Goal: Information Seeking & Learning: Learn about a topic

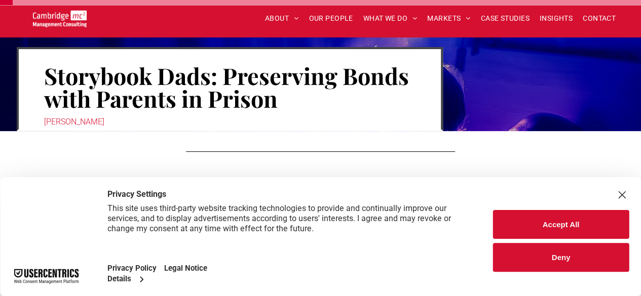
scroll to position [97, 0]
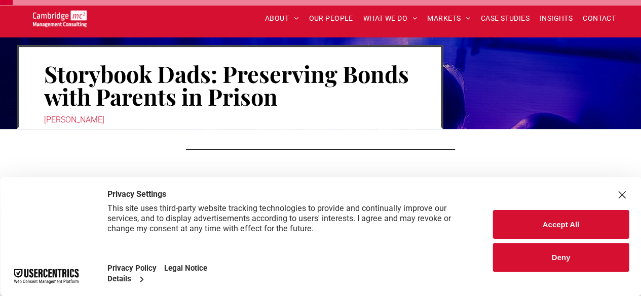
click at [537, 232] on button "Accept All" at bounding box center [561, 224] width 136 height 29
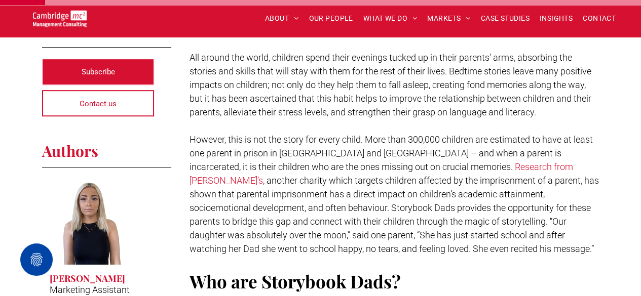
scroll to position [247, 0]
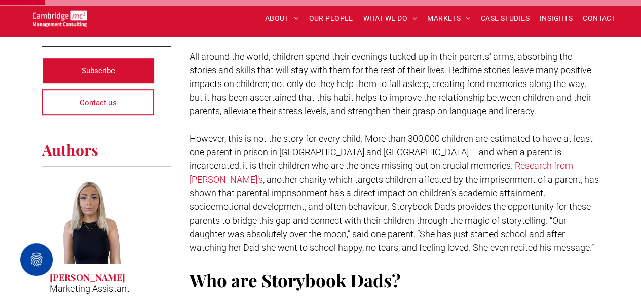
click at [570, 268] on h2 "Who are Storybook Dads?" at bounding box center [394, 280] width 410 height 24
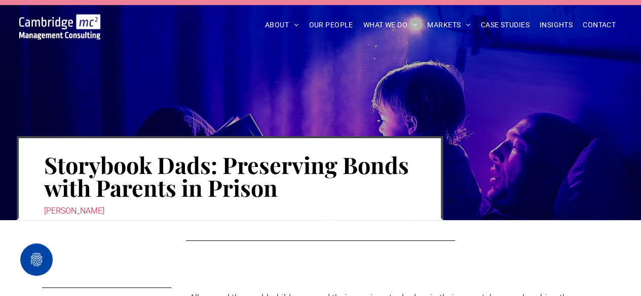
scroll to position [0, 0]
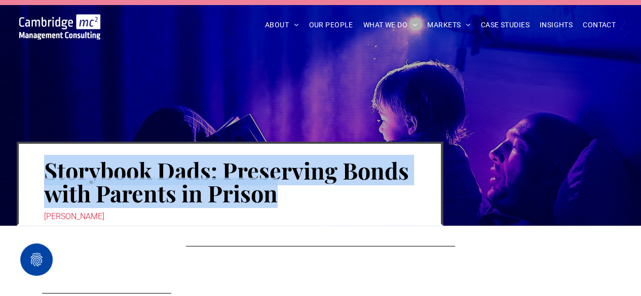
drag, startPoint x: 290, startPoint y: 204, endPoint x: 46, endPoint y: 176, distance: 245.2
click at [46, 176] on h1 "Storybook Dads: Preserving Bonds with Parents in Prison" at bounding box center [229, 182] width 371 height 48
copy h1 "Storybook Dads: Preserving Bonds with Parents in Prison"
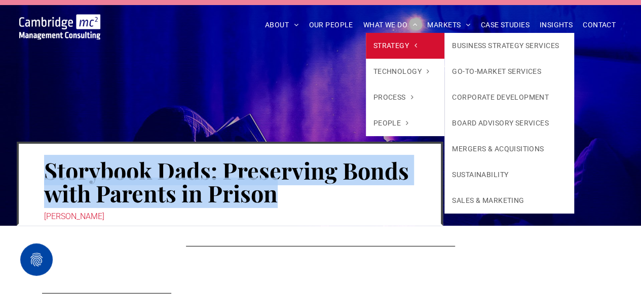
click at [404, 35] on link "STRATEGY" at bounding box center [405, 46] width 79 height 26
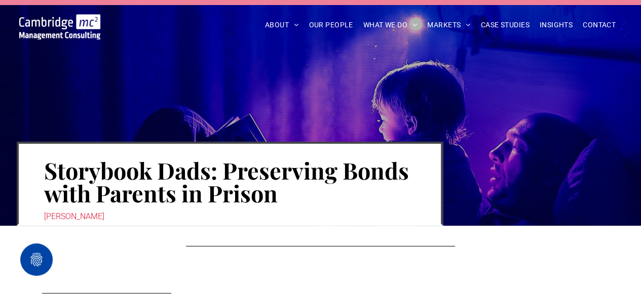
click at [330, 62] on div "Storybook Dads: Preserving Bonds with Parents in Prison Shania McNally" at bounding box center [320, 113] width 641 height 226
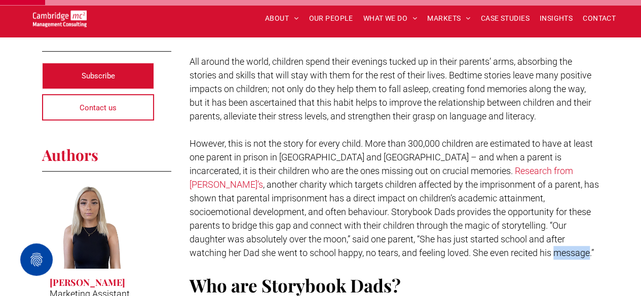
scroll to position [243, 0]
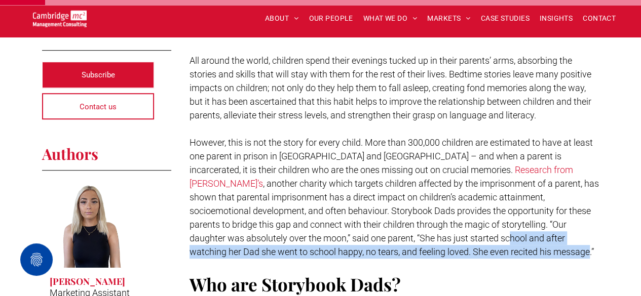
click at [577, 272] on h2 "Who are Storybook Dads?" at bounding box center [394, 284] width 410 height 24
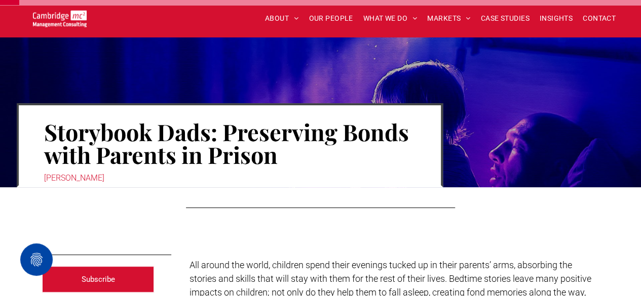
scroll to position [38, 0]
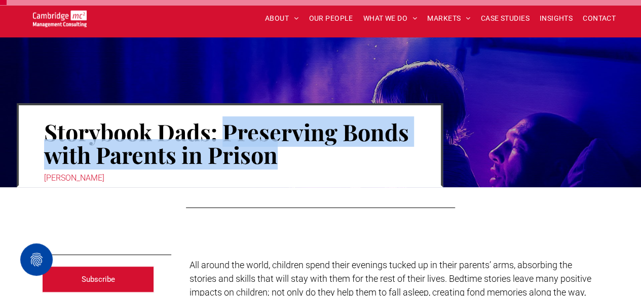
drag, startPoint x: 287, startPoint y: 161, endPoint x: 222, endPoint y: 127, distance: 72.7
click at [222, 127] on h1 "Storybook Dads: Preserving Bonds with Parents in Prison" at bounding box center [229, 144] width 371 height 48
copy h1 "Preserving Bonds with Parents in Prison"
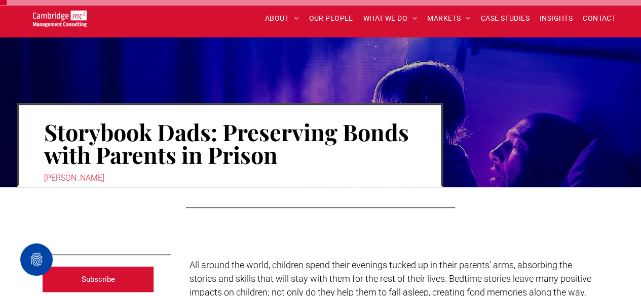
click at [199, 71] on div "Storybook Dads: Preserving Bonds with Parents in Prison Shania McNally" at bounding box center [321, 125] width 608 height 125
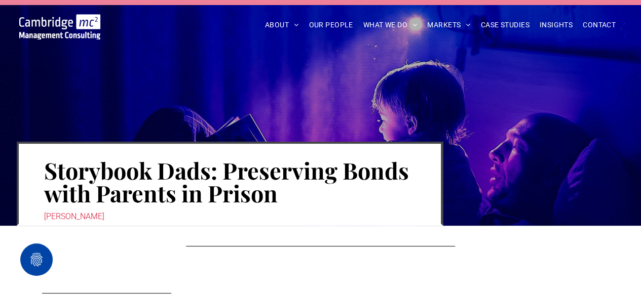
drag, startPoint x: 103, startPoint y: 35, endPoint x: 23, endPoint y: 19, distance: 81.1
click at [23, 19] on div at bounding box center [60, 22] width 104 height 33
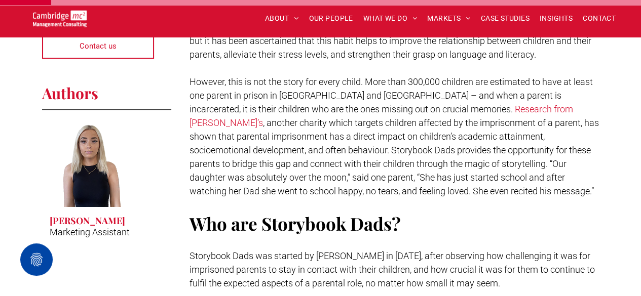
scroll to position [303, 0]
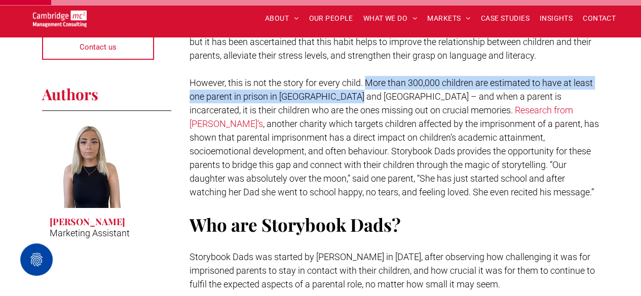
drag, startPoint x: 378, startPoint y: 83, endPoint x: 349, endPoint y: 93, distance: 29.9
click at [349, 93] on span "However, this is not the story for every child. More than 300,000 children are …" at bounding box center [390, 96] width 403 height 38
copy span "More than 300,000 children are estimated to have at least one parent in prison …"
